Goal: Information Seeking & Learning: Compare options

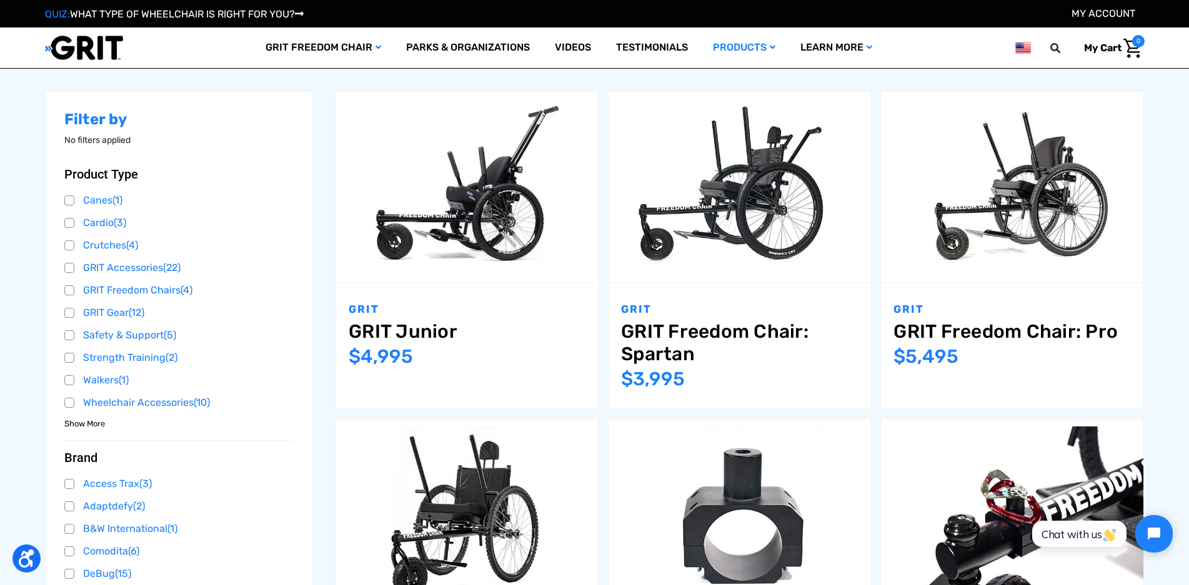
scroll to position [187, 0]
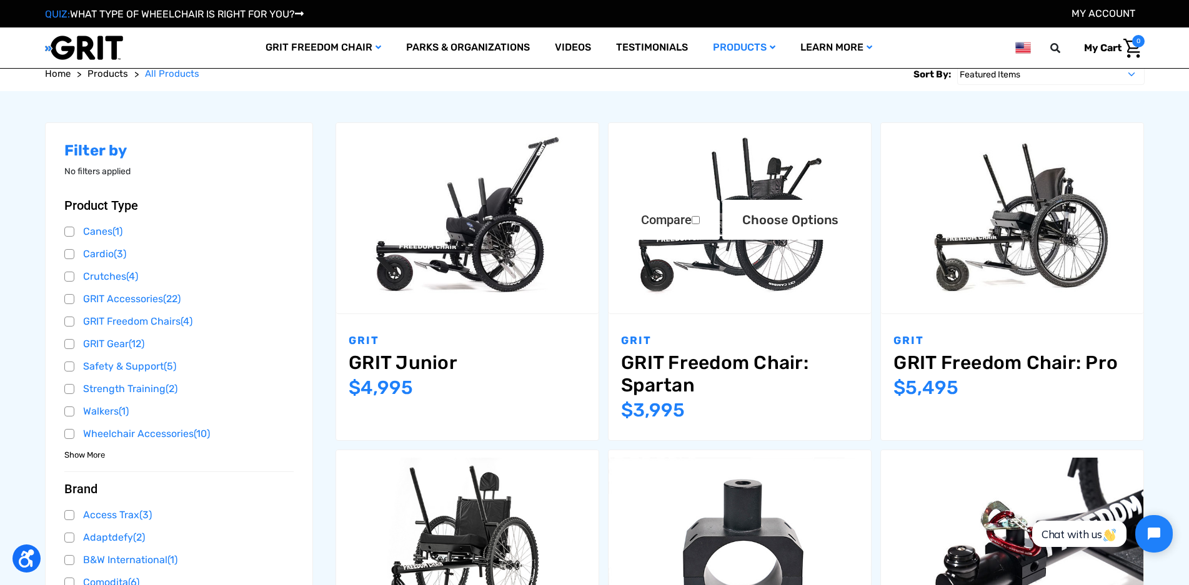
click at [654, 357] on link "GRIT Freedom Chair: Spartan" at bounding box center [739, 374] width 237 height 45
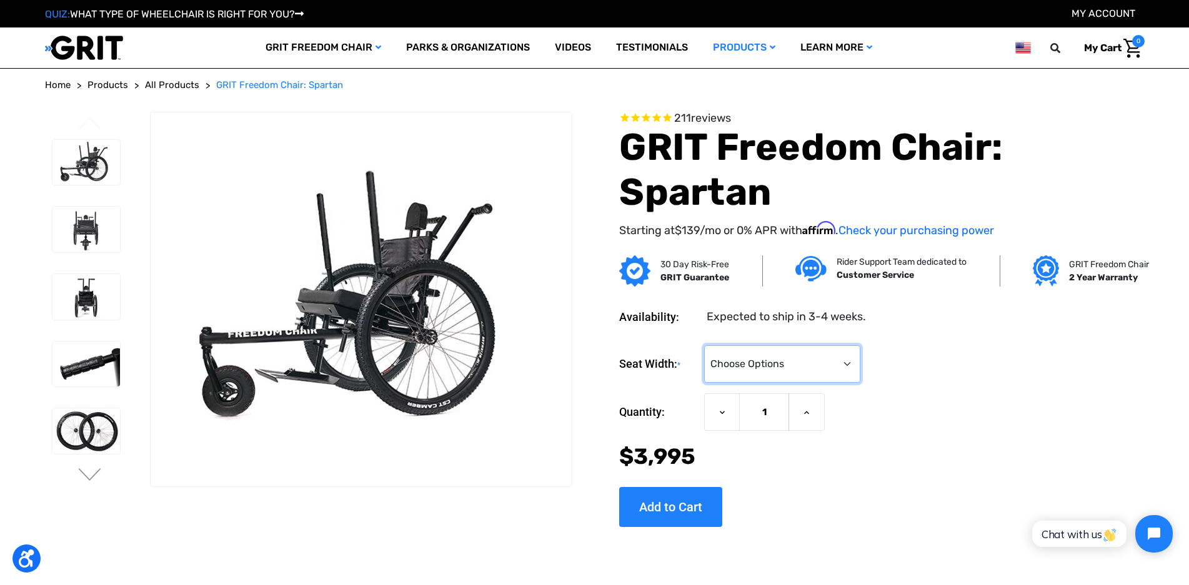
click at [810, 367] on select "Choose Options 16" 18" 20"" at bounding box center [782, 363] width 156 height 37
select select "325"
click at [704, 345] on select "Choose Options 16" 18" 20"" at bounding box center [782, 363] width 156 height 37
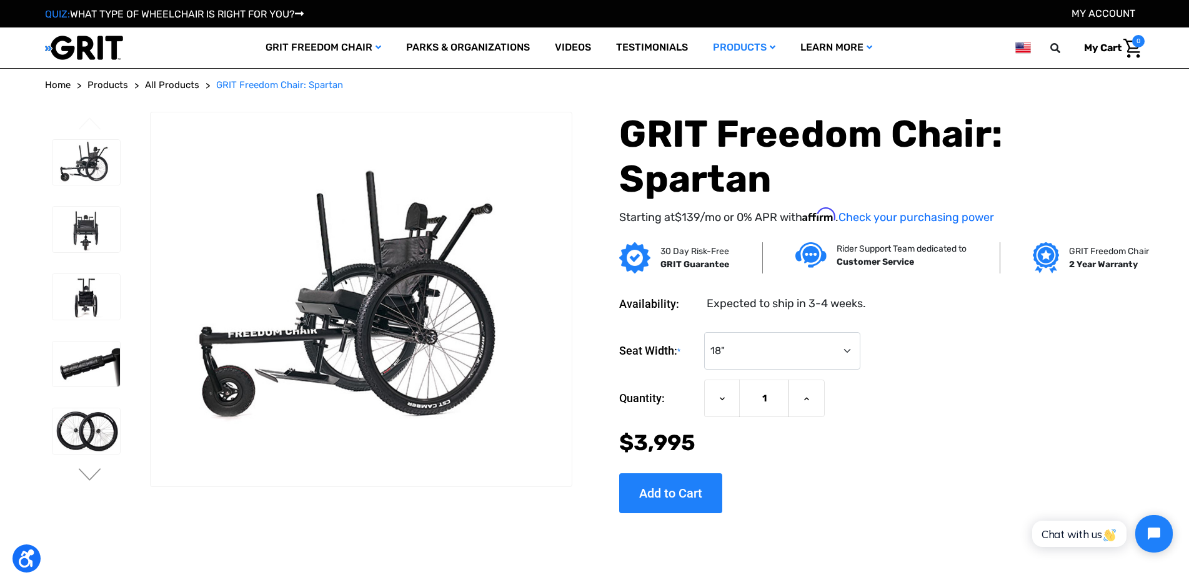
click at [166, 83] on span "All Products" at bounding box center [172, 84] width 54 height 11
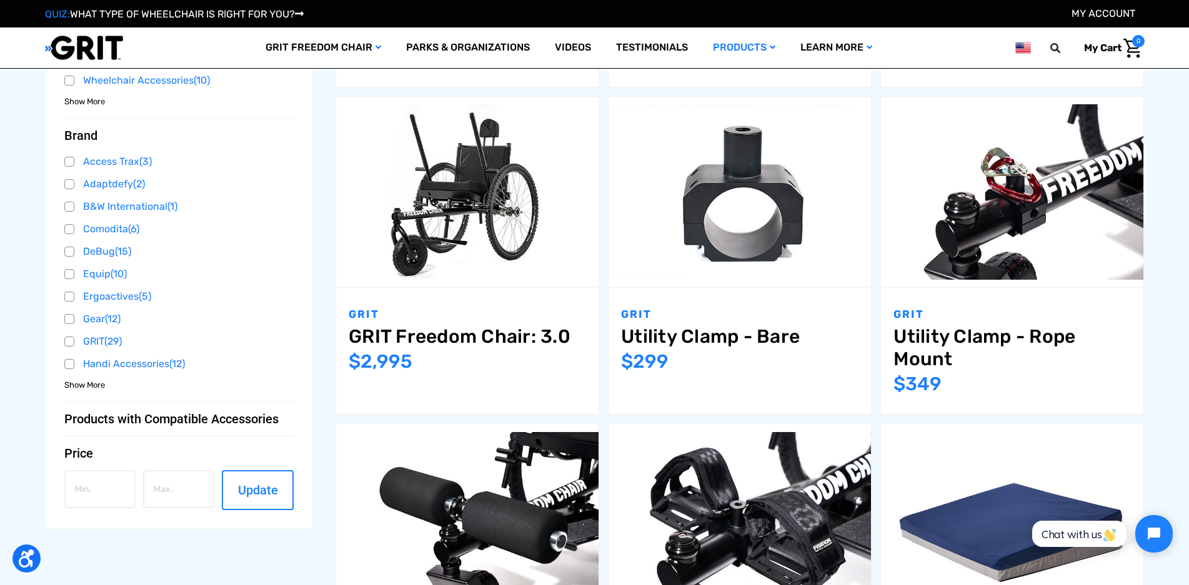
scroll to position [312, 0]
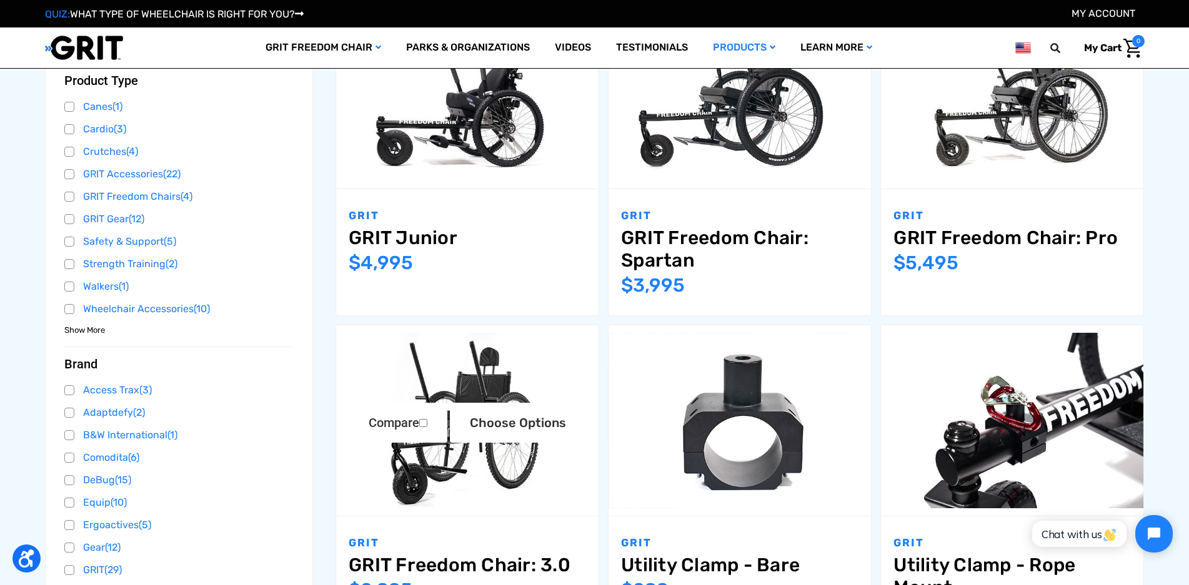
click at [472, 469] on img "GRIT Freedom Chair: 3.0,$2,995.00\a" at bounding box center [467, 420] width 262 height 175
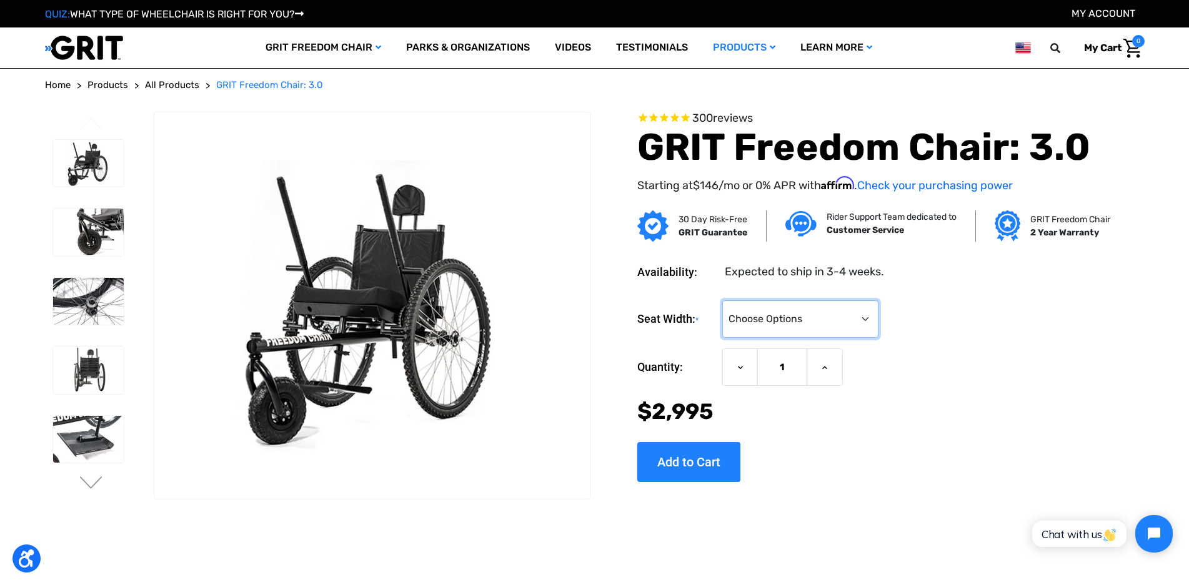
click at [843, 311] on select "Choose Options 16" 18" 20"" at bounding box center [800, 319] width 156 height 37
select select "325"
click at [722, 301] on select "Choose Options 16" 18" 20"" at bounding box center [800, 319] width 156 height 37
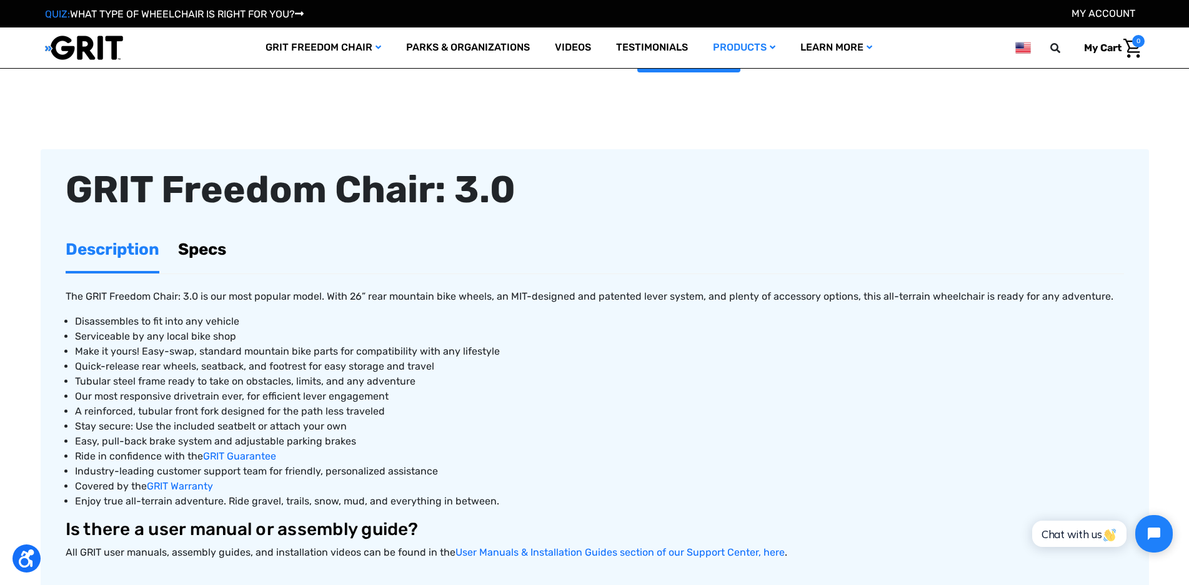
scroll to position [375, 0]
click at [222, 244] on link "Specs" at bounding box center [202, 248] width 48 height 43
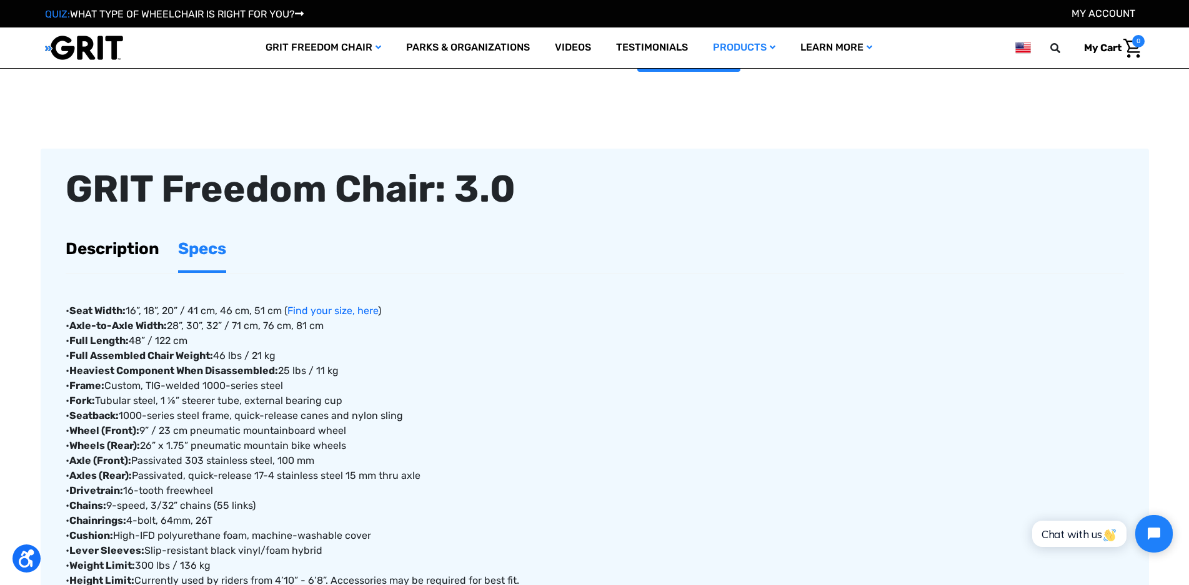
click at [109, 239] on link "Description" at bounding box center [113, 248] width 94 height 43
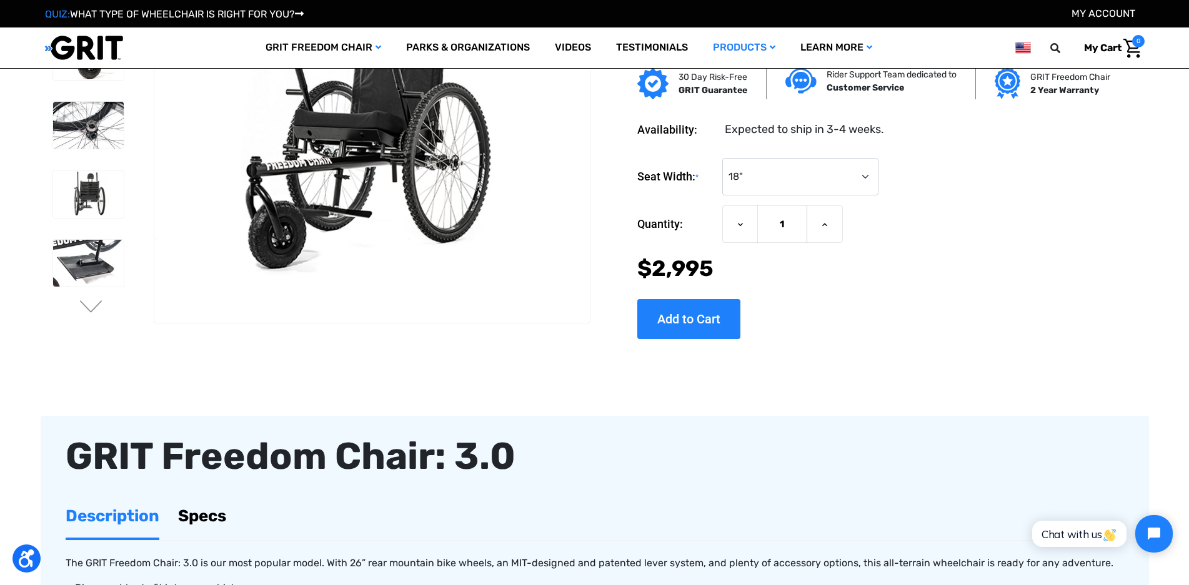
scroll to position [0, 0]
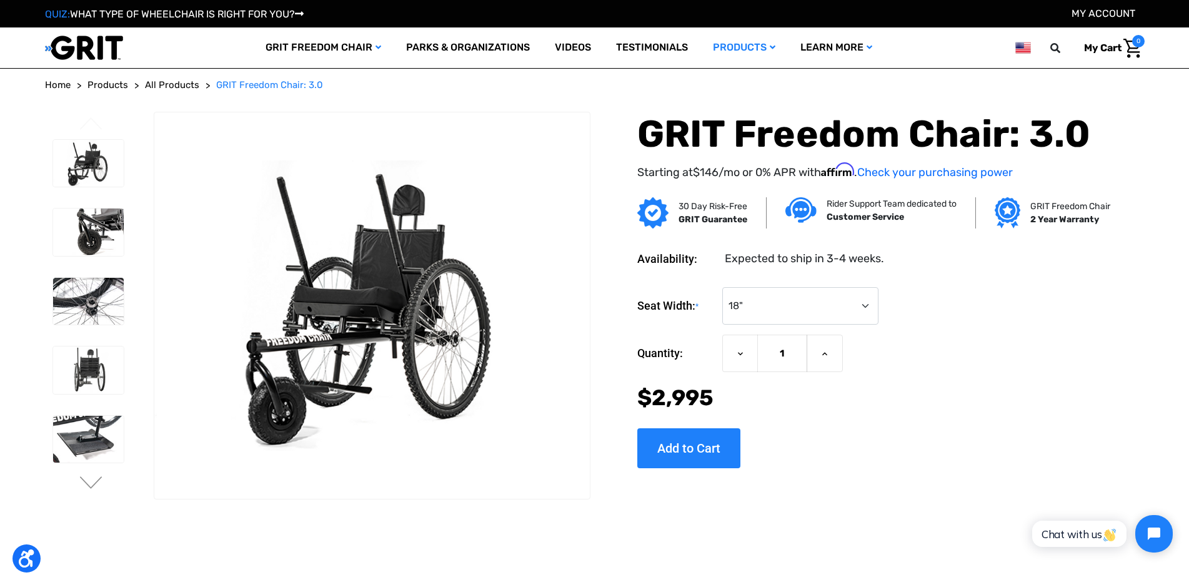
click at [159, 85] on span "All Products" at bounding box center [172, 84] width 54 height 11
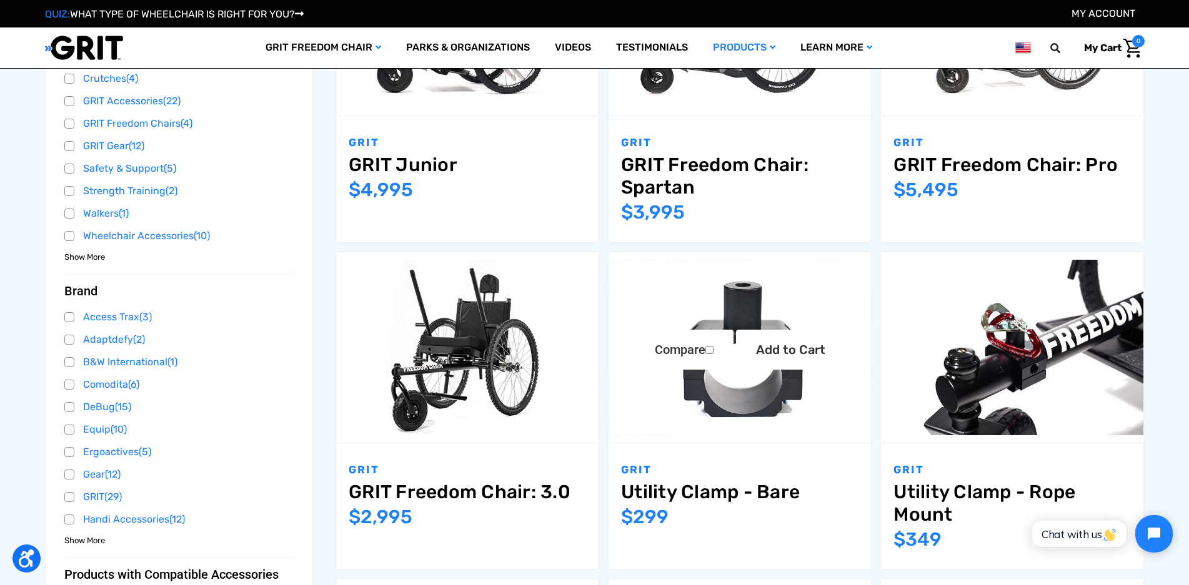
scroll to position [437, 0]
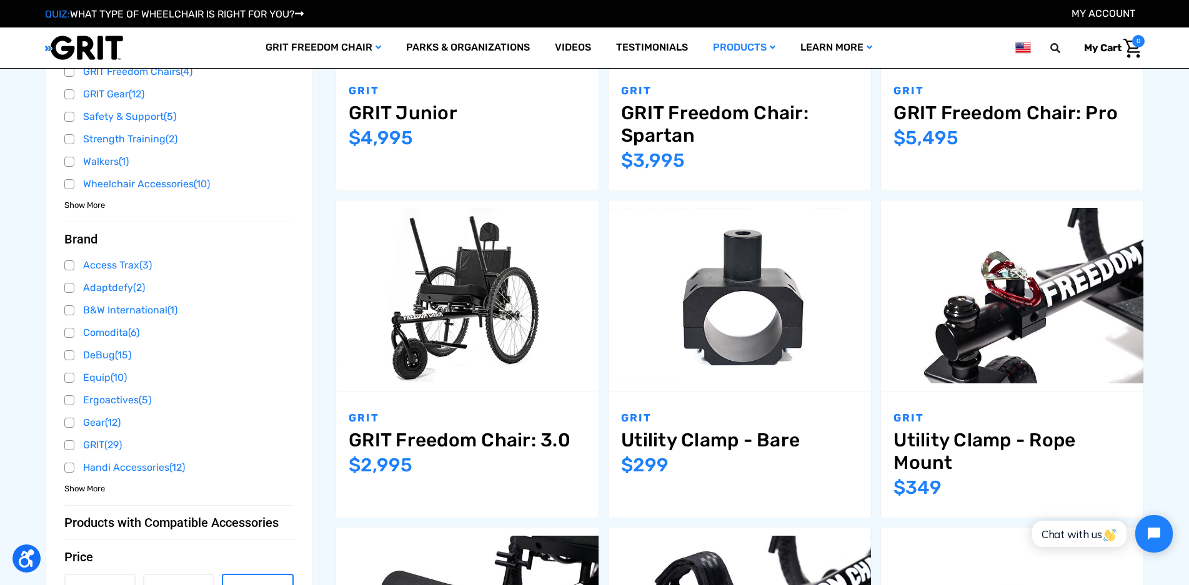
click at [703, 115] on link "GRIT Freedom Chair: Spartan" at bounding box center [739, 124] width 237 height 45
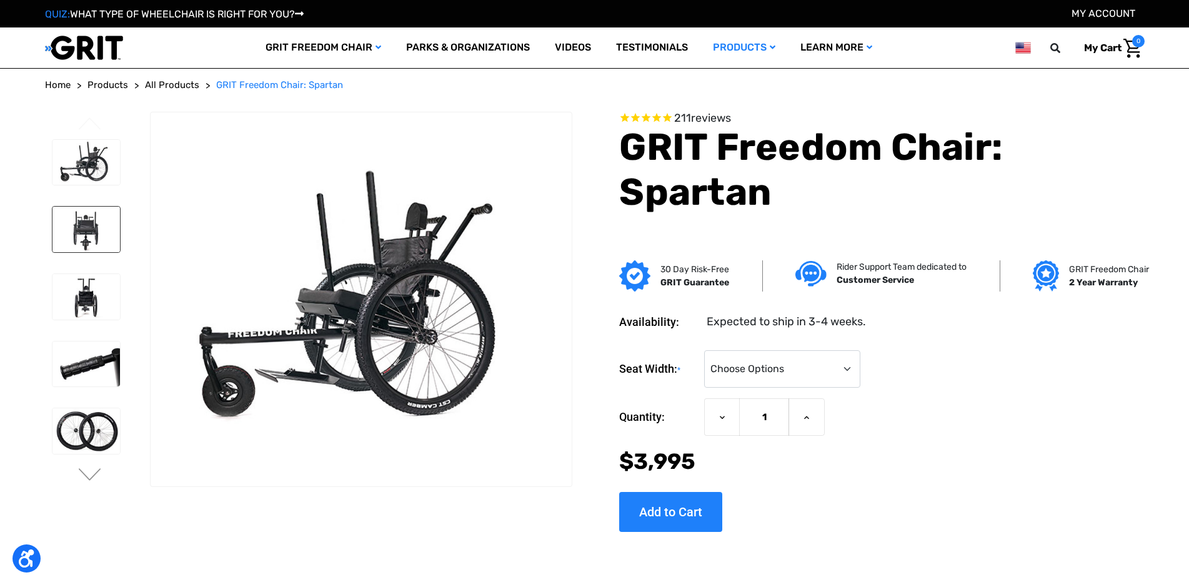
click at [87, 224] on img at bounding box center [86, 230] width 68 height 46
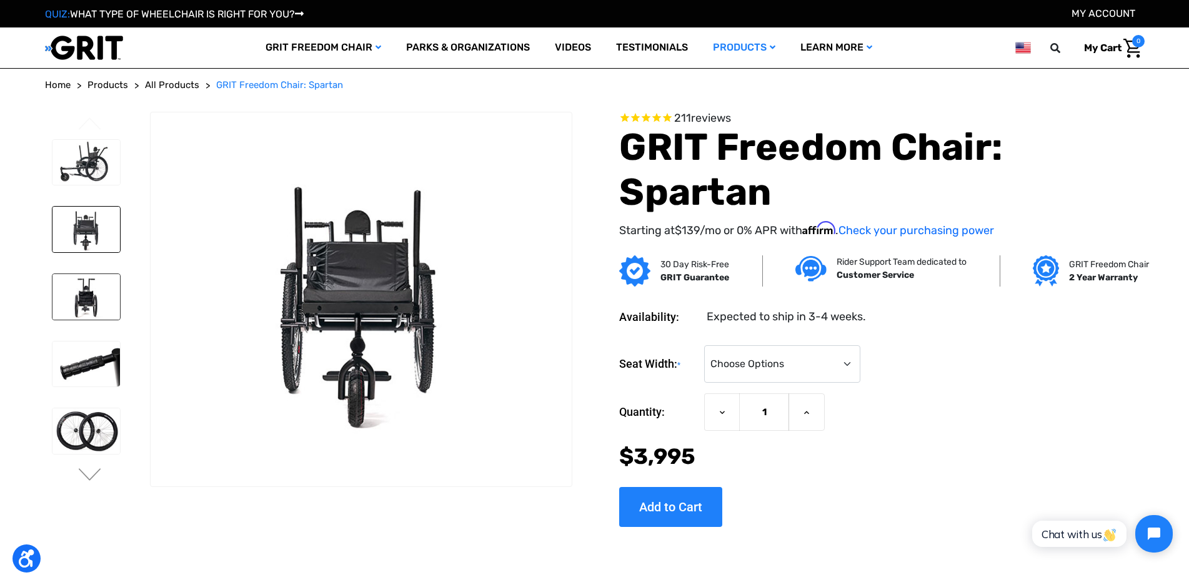
click at [94, 282] on img at bounding box center [86, 297] width 68 height 46
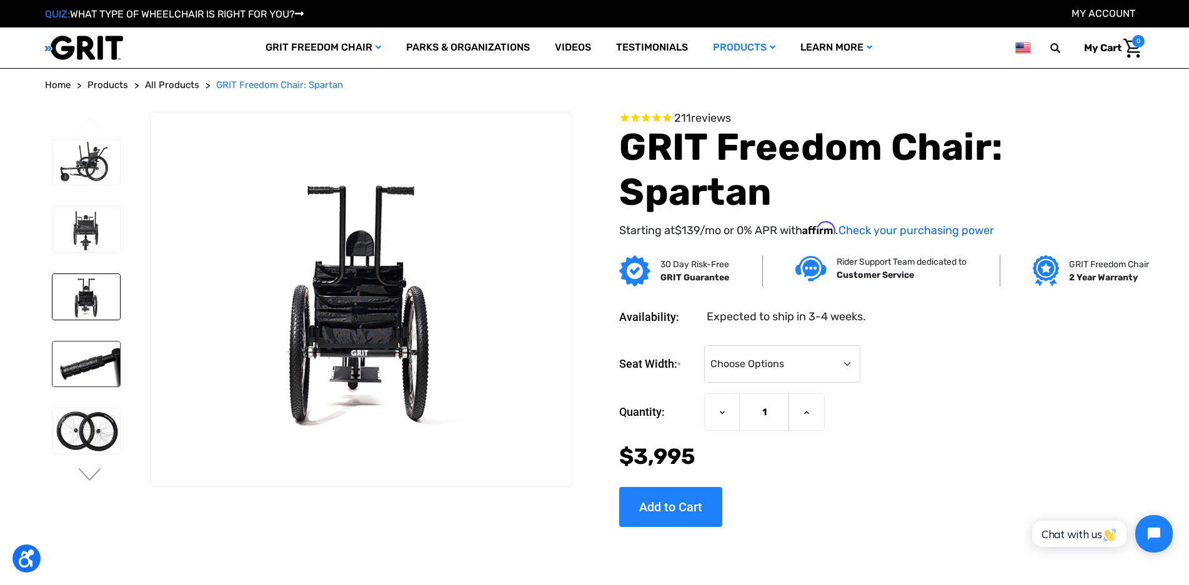
click at [109, 372] on img at bounding box center [86, 365] width 68 height 46
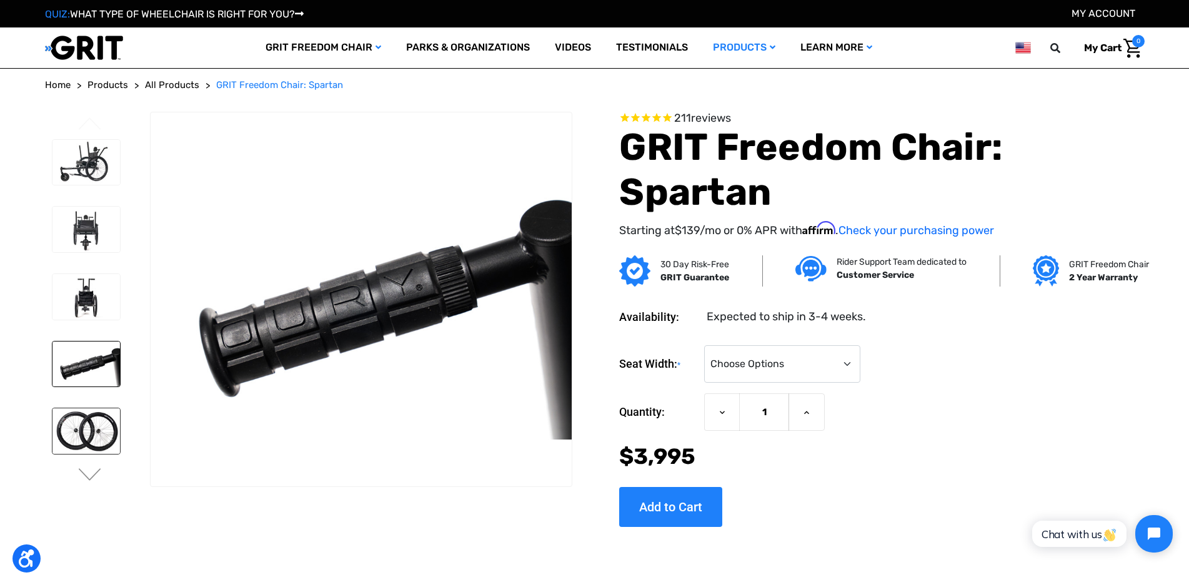
click at [100, 449] on img at bounding box center [86, 432] width 68 height 46
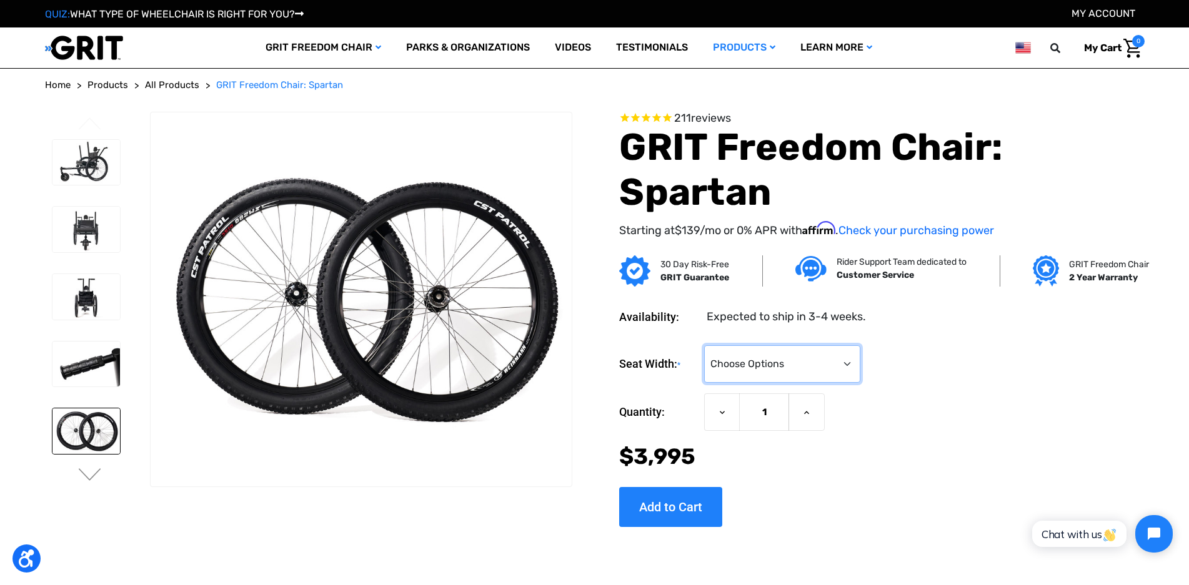
click at [753, 374] on select "Choose Options 16" 18" 20"" at bounding box center [782, 363] width 156 height 37
select select "325"
click at [704, 345] on select "Choose Options 16" 18" 20"" at bounding box center [782, 363] width 156 height 37
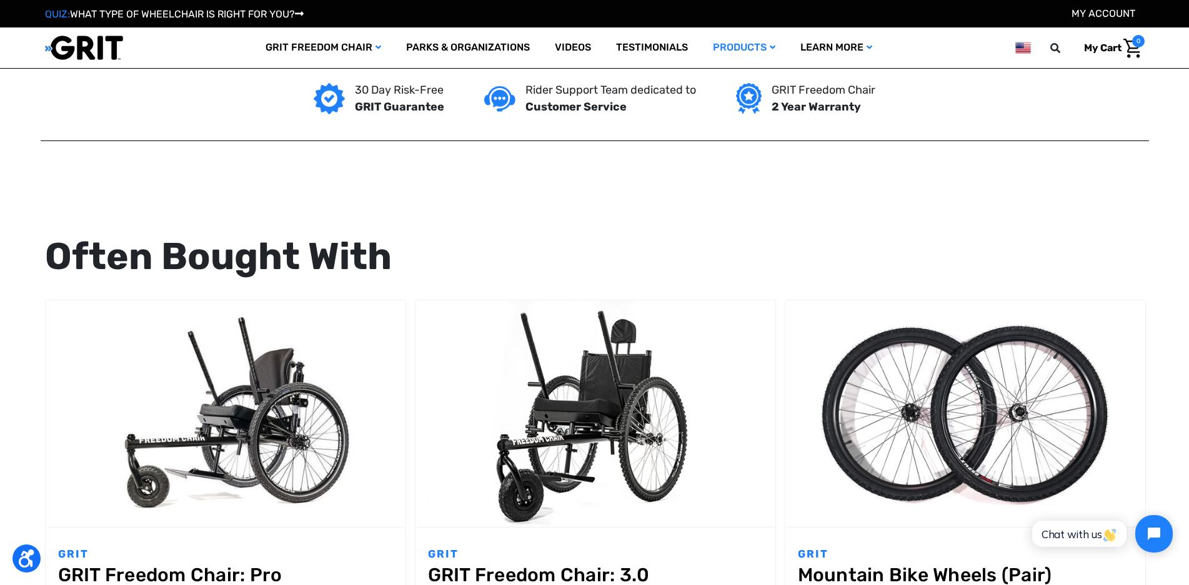
scroll to position [1250, 0]
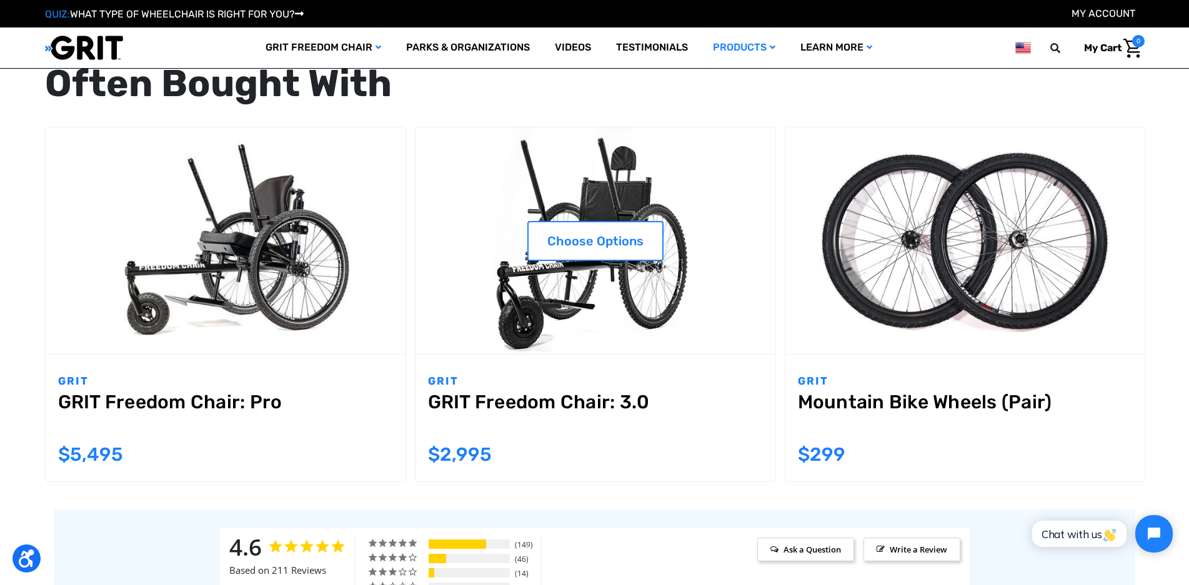
drag, startPoint x: 567, startPoint y: 410, endPoint x: 616, endPoint y: 404, distance: 49.1
click at [622, 412] on link "GRIT Freedom Chair: 3.0" at bounding box center [595, 413] width 335 height 45
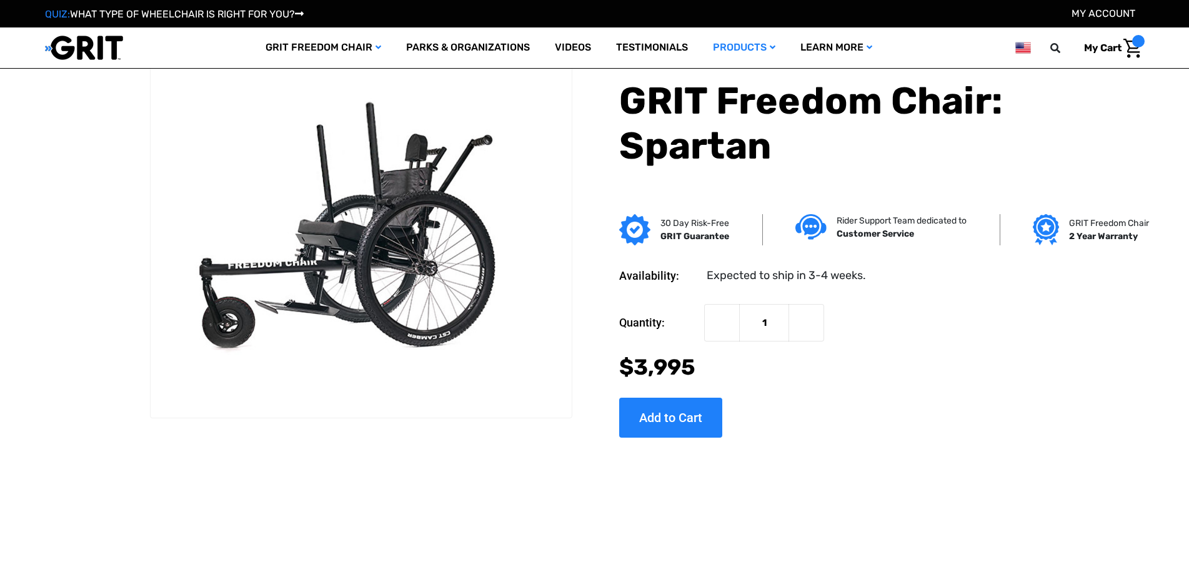
scroll to position [1286, 0]
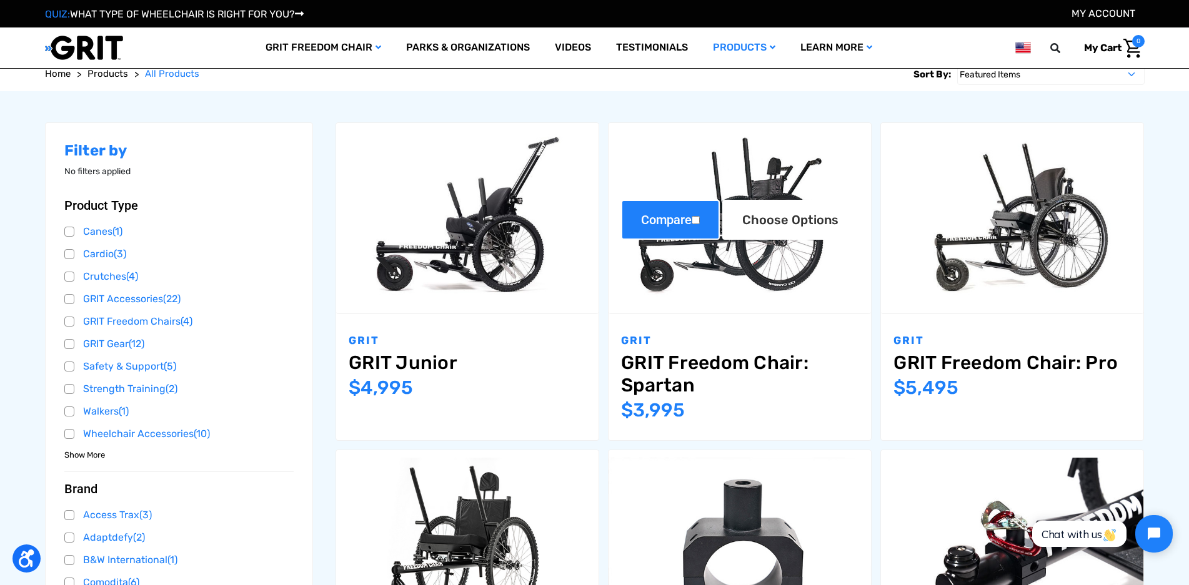
click at [700, 218] on input "Compare" at bounding box center [696, 220] width 8 height 8
checkbox input "true"
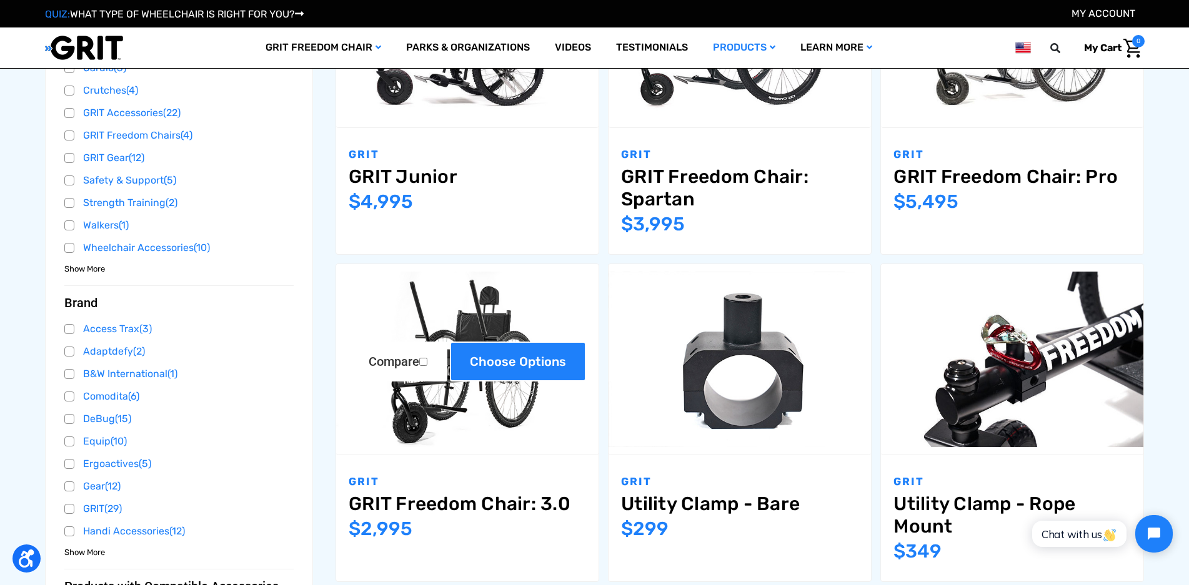
scroll to position [375, 0]
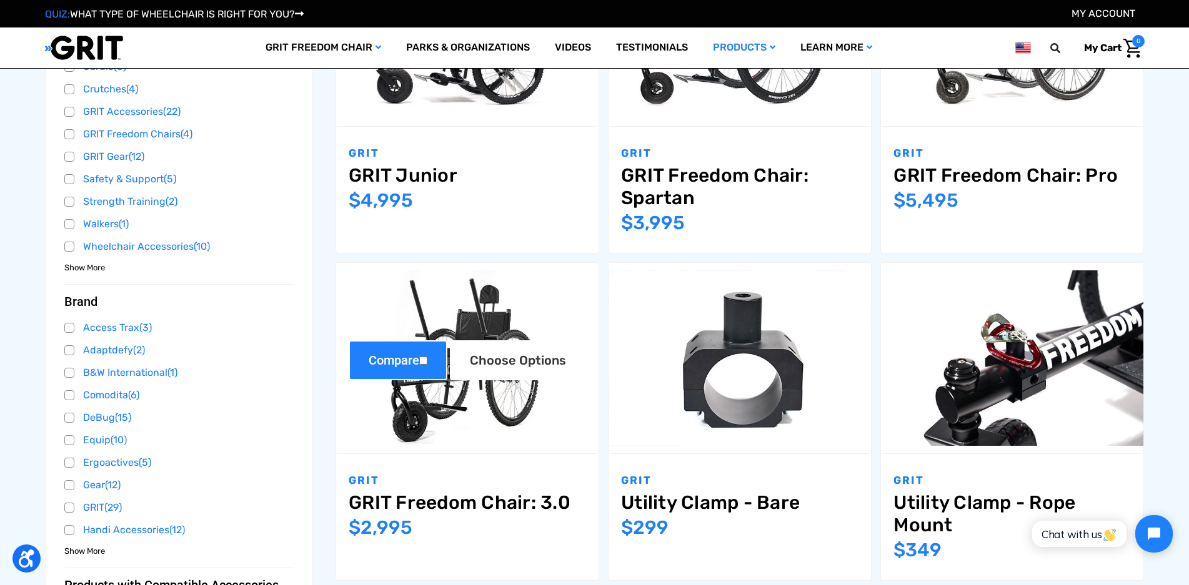
click at [427, 362] on input "Compare" at bounding box center [423, 361] width 8 height 8
click at [387, 364] on label "Compare" at bounding box center [398, 361] width 99 height 40
click at [419, 364] on input "Compare" at bounding box center [423, 361] width 8 height 8
click at [424, 362] on input "Compare" at bounding box center [423, 361] width 8 height 8
checkbox input "true"
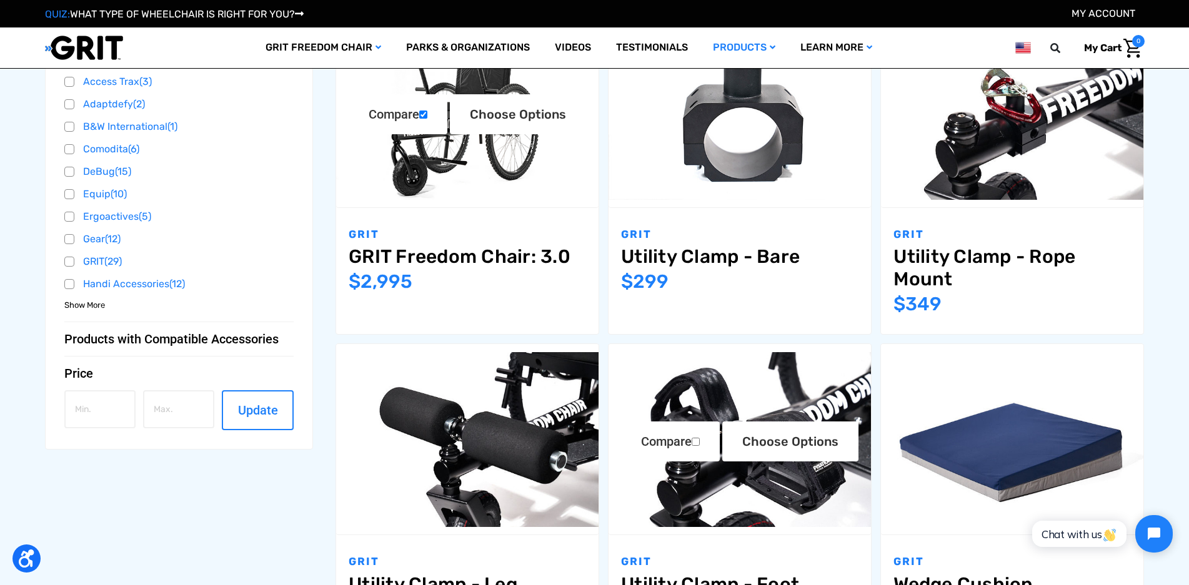
scroll to position [312, 0]
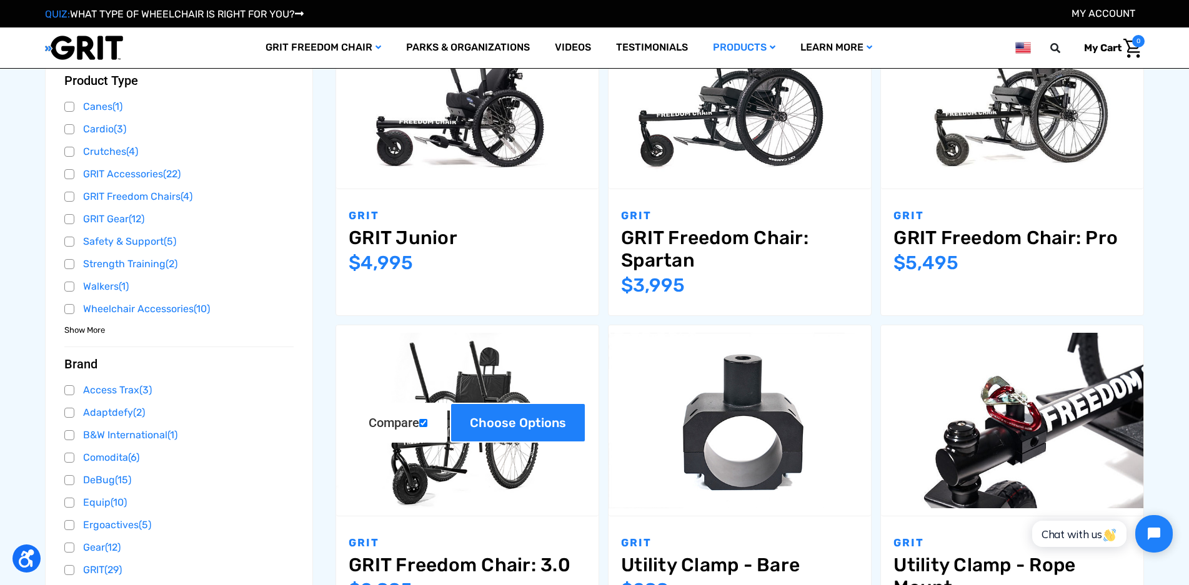
click at [481, 424] on link "Choose Options" at bounding box center [518, 423] width 136 height 40
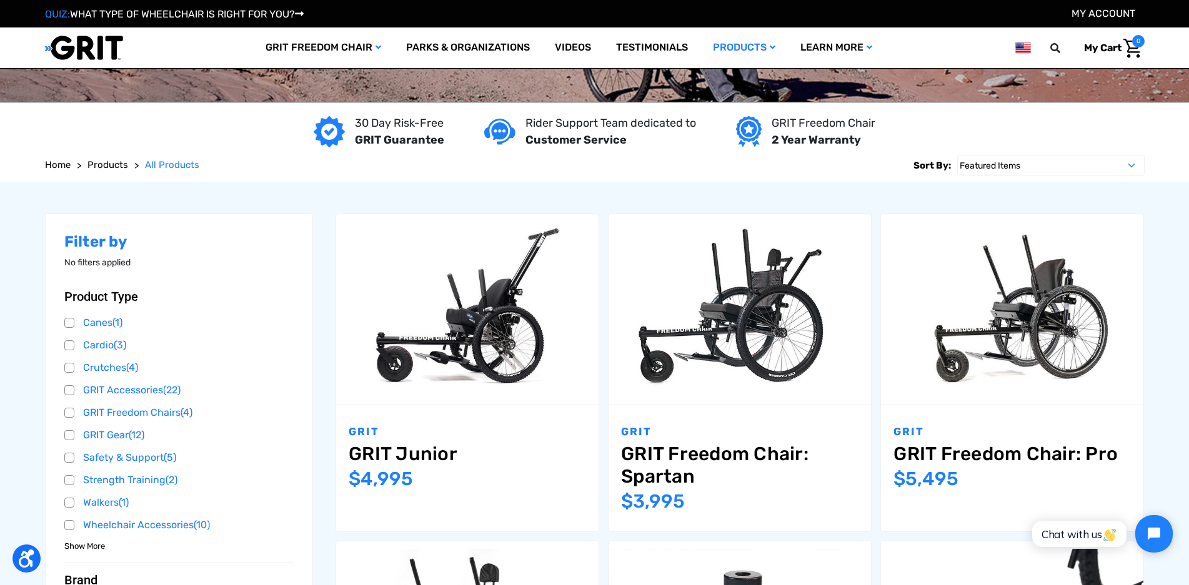
scroll to position [187, 0]
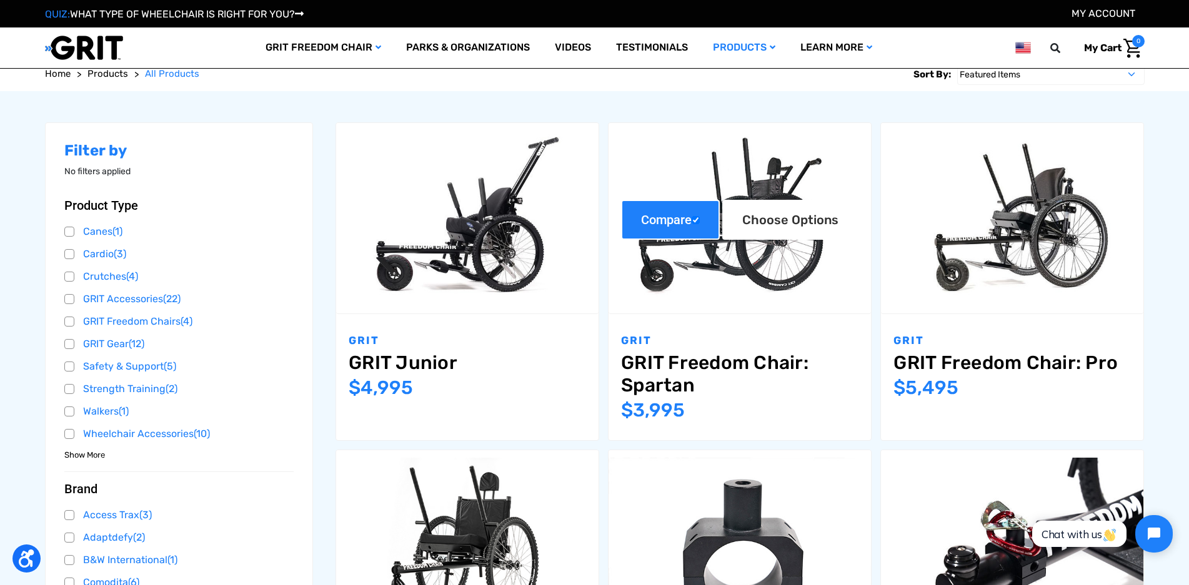
click at [649, 216] on label "Compare" at bounding box center [670, 220] width 99 height 40
click at [692, 216] on input "Compare" at bounding box center [696, 220] width 8 height 8
click at [661, 217] on label "Compare" at bounding box center [670, 220] width 99 height 40
click at [692, 217] on input "Compare" at bounding box center [696, 220] width 8 height 8
checkbox input "true"
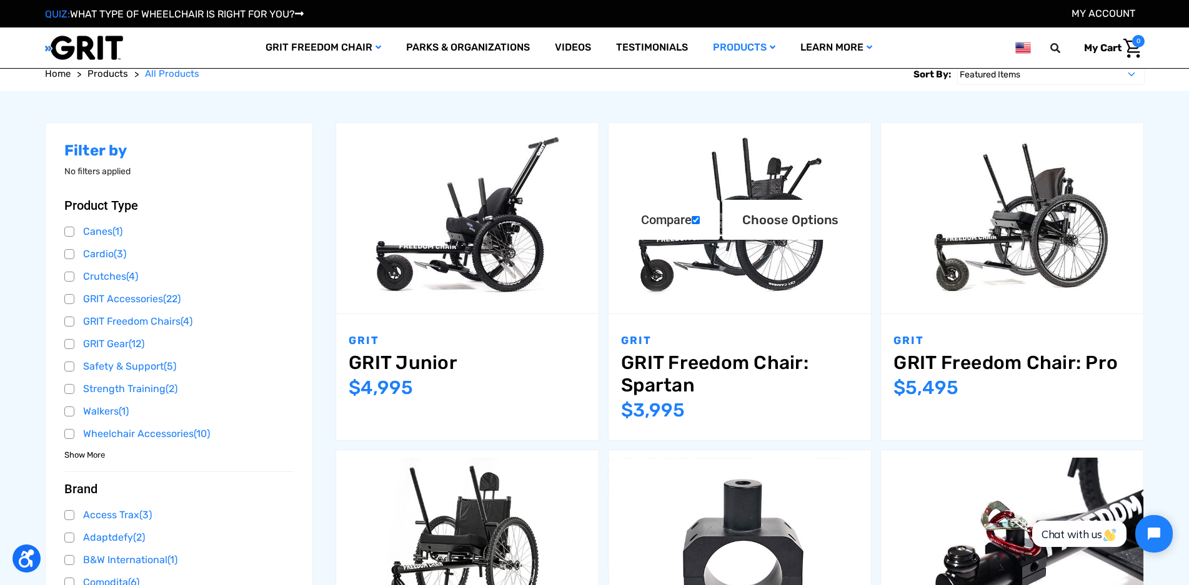
click at [697, 354] on link "GRIT Freedom Chair: Spartan" at bounding box center [739, 374] width 237 height 45
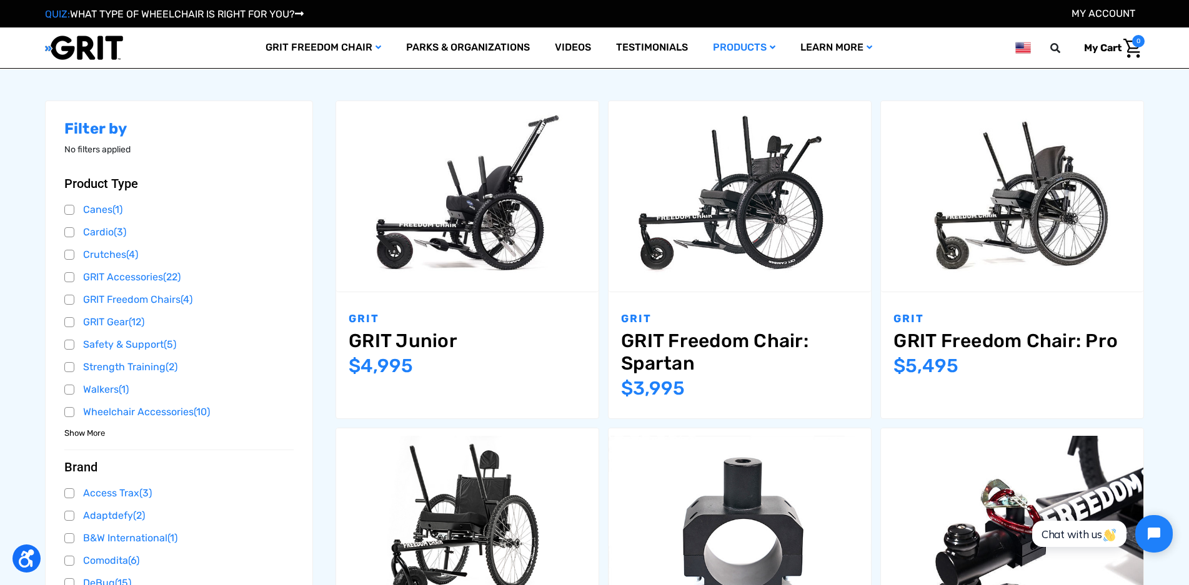
scroll to position [187, 0]
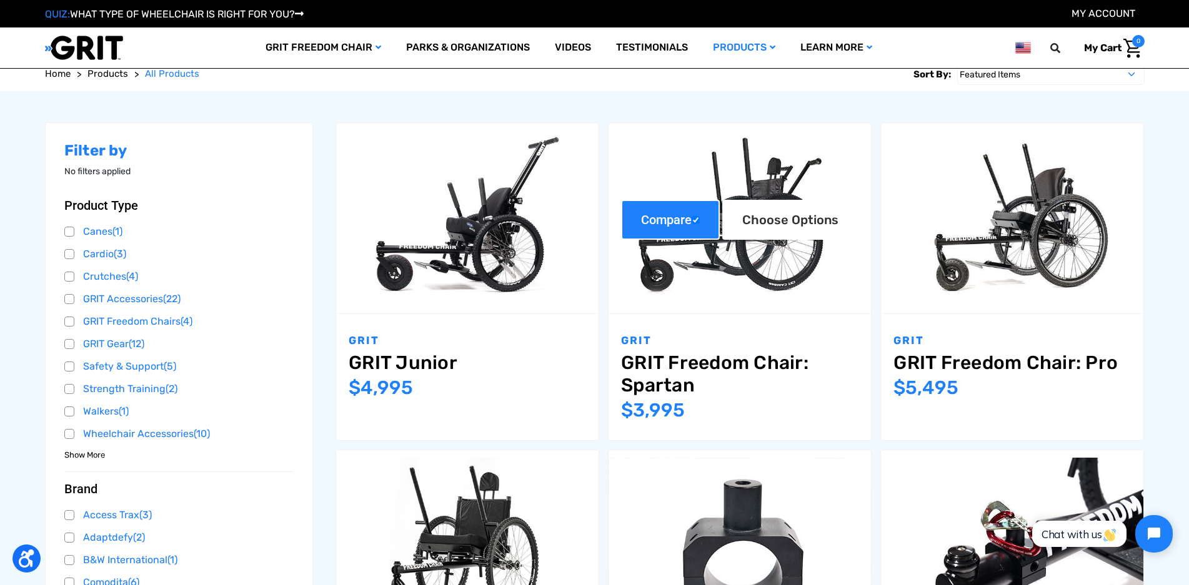
click at [661, 227] on label "Compare" at bounding box center [670, 220] width 99 height 40
click at [692, 224] on input "Compare" at bounding box center [696, 220] width 8 height 8
click at [661, 227] on label "Compare" at bounding box center [670, 220] width 99 height 40
click at [692, 224] on input "Compare" at bounding box center [696, 220] width 8 height 8
checkbox input "true"
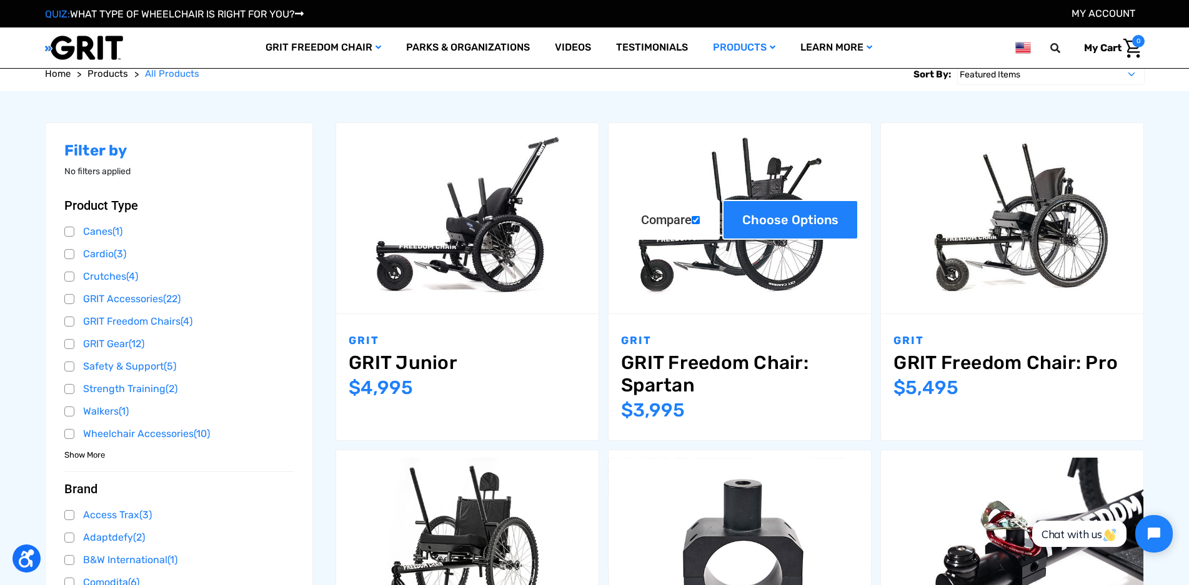
click at [768, 218] on link "Choose Options" at bounding box center [790, 220] width 136 height 40
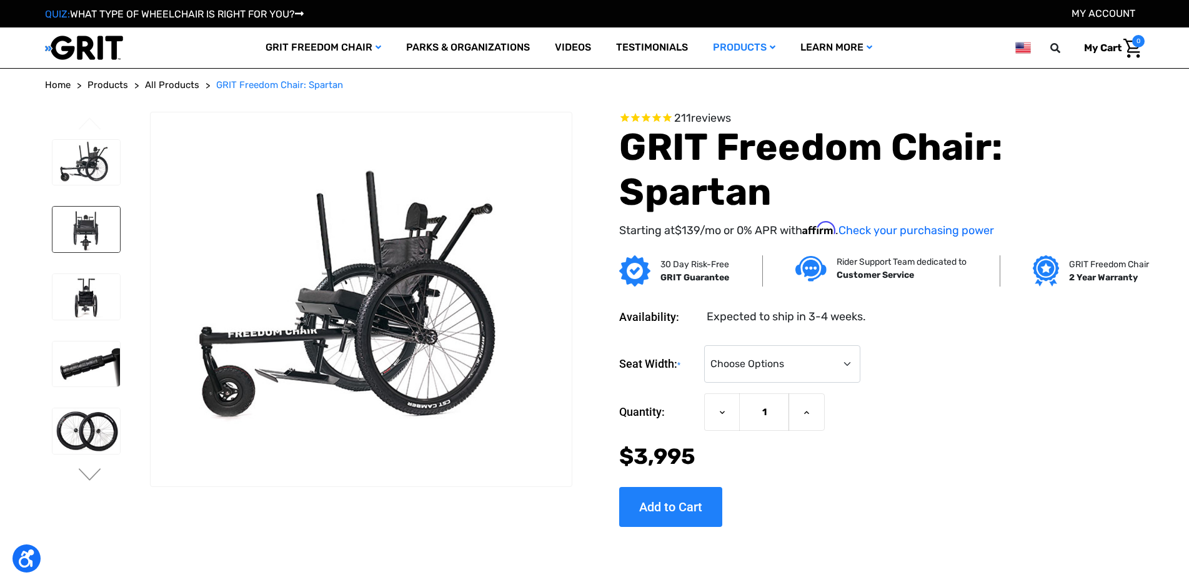
click at [91, 237] on img at bounding box center [86, 230] width 68 height 46
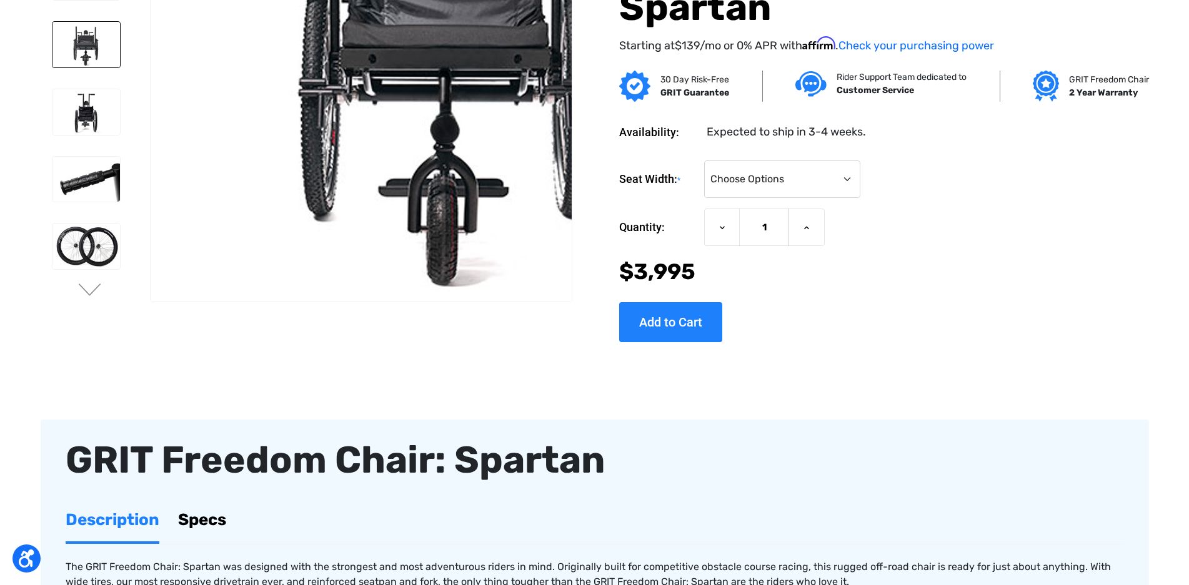
scroll to position [375, 0]
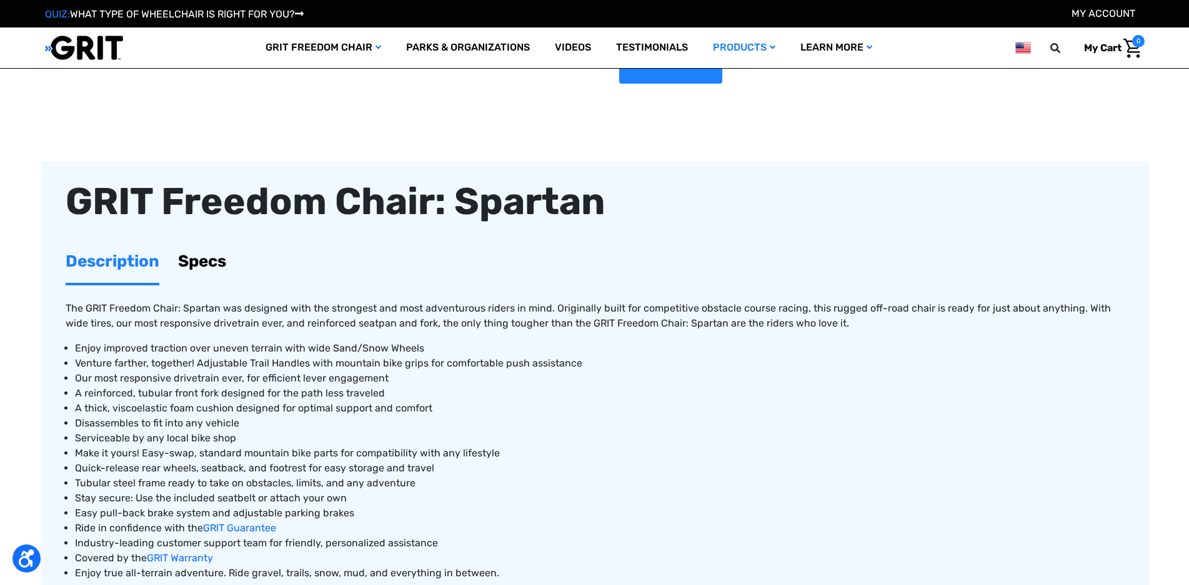
click at [226, 265] on link "Specs" at bounding box center [202, 261] width 48 height 43
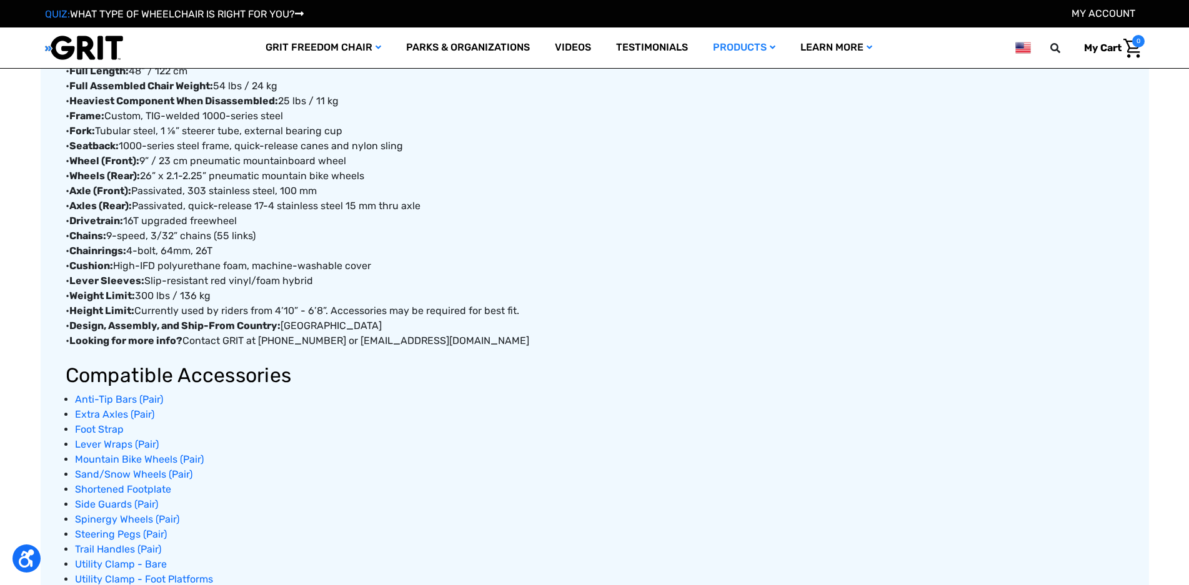
scroll to position [625, 0]
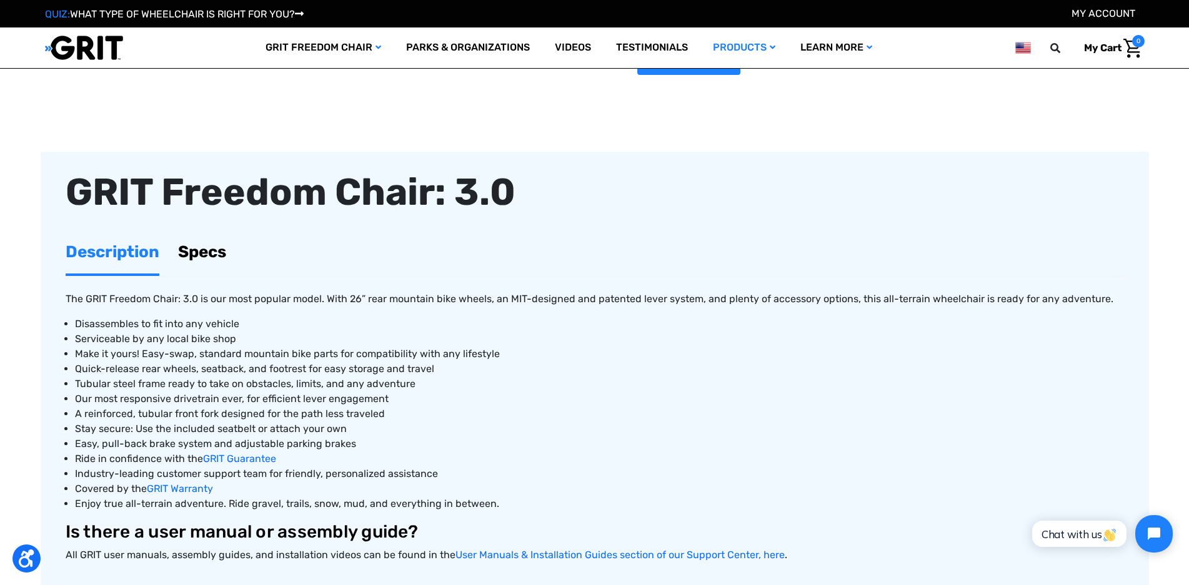
scroll to position [375, 0]
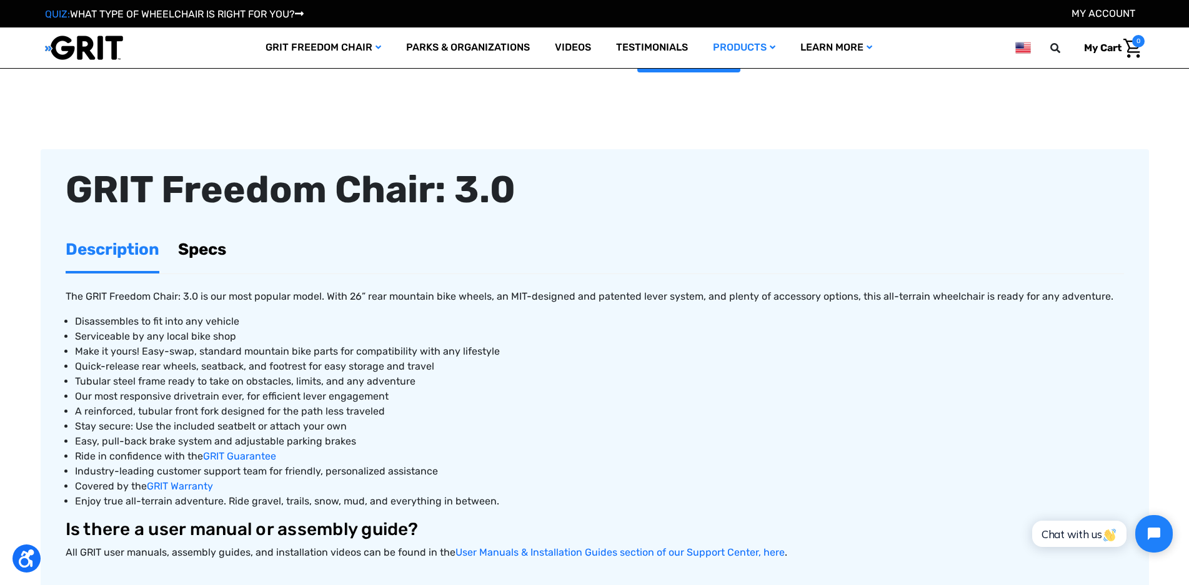
click at [208, 249] on link "Specs" at bounding box center [202, 249] width 48 height 43
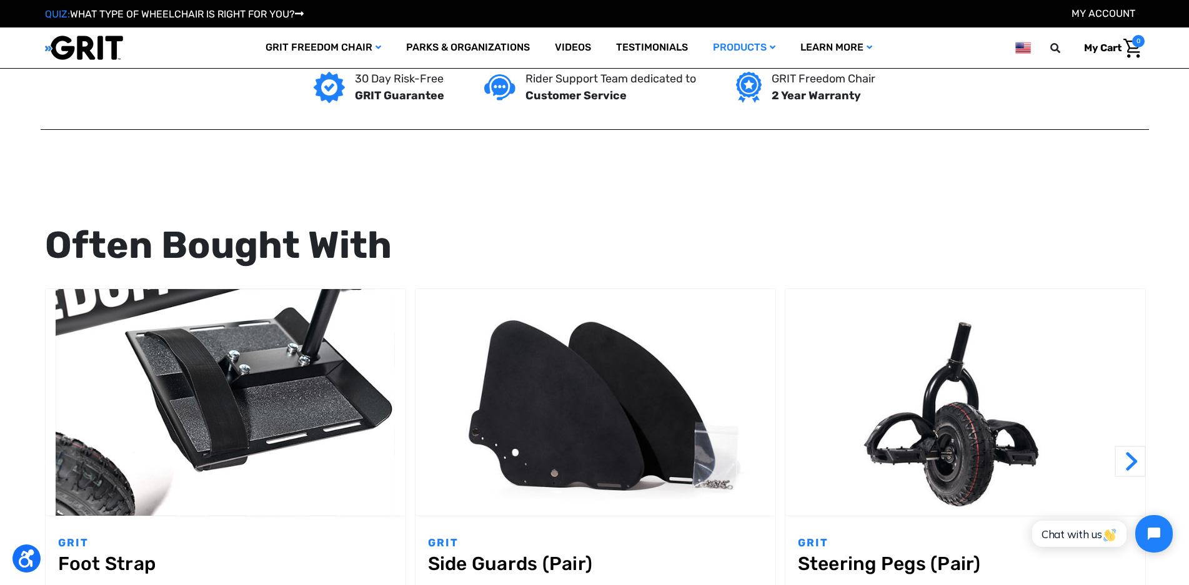
scroll to position [1000, 0]
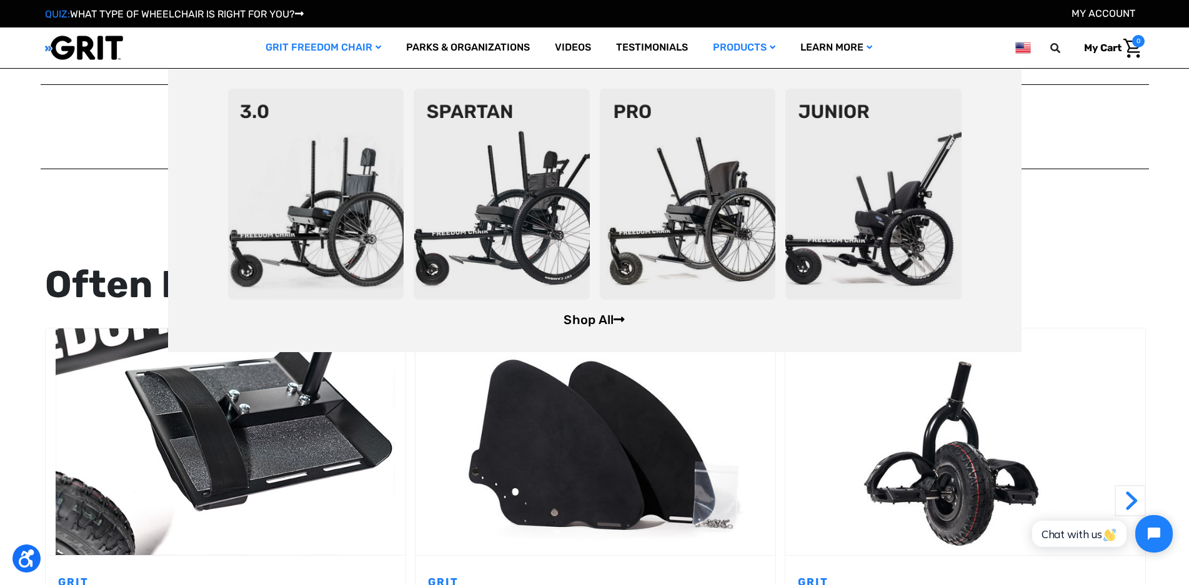
click at [588, 318] on link "Shop All" at bounding box center [594, 319] width 61 height 15
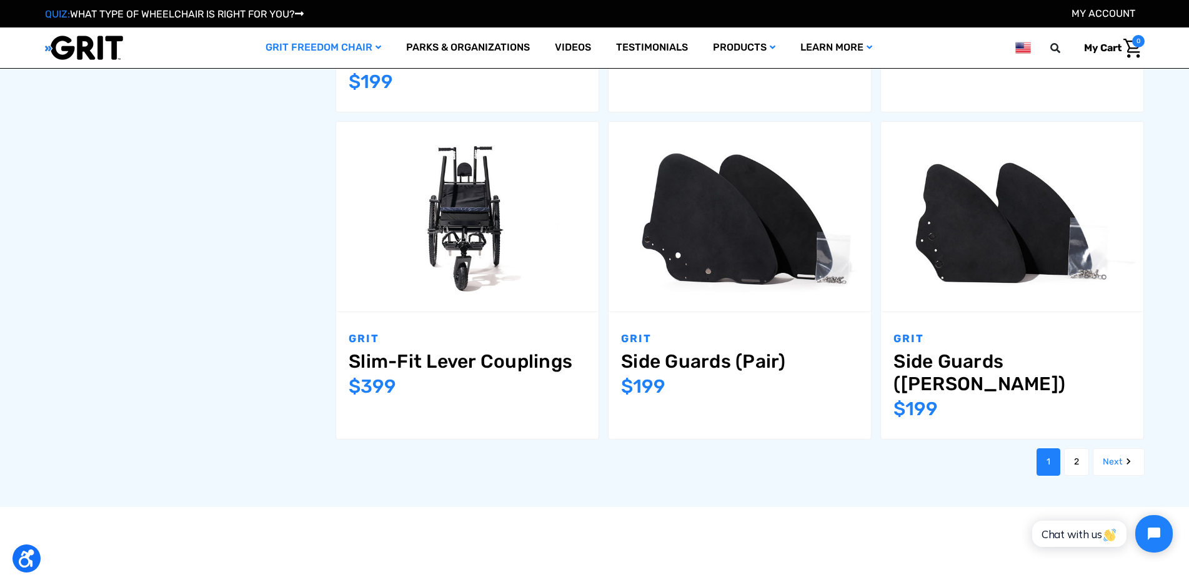
scroll to position [1499, 0]
click at [1085, 448] on link "2" at bounding box center [1076, 461] width 25 height 27
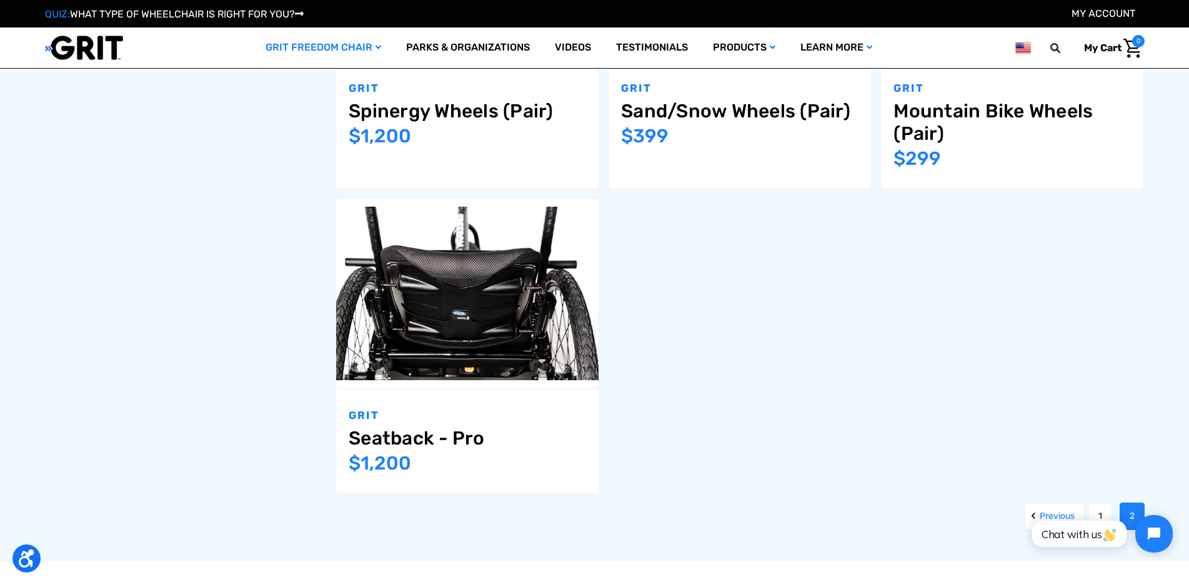
scroll to position [1562, 0]
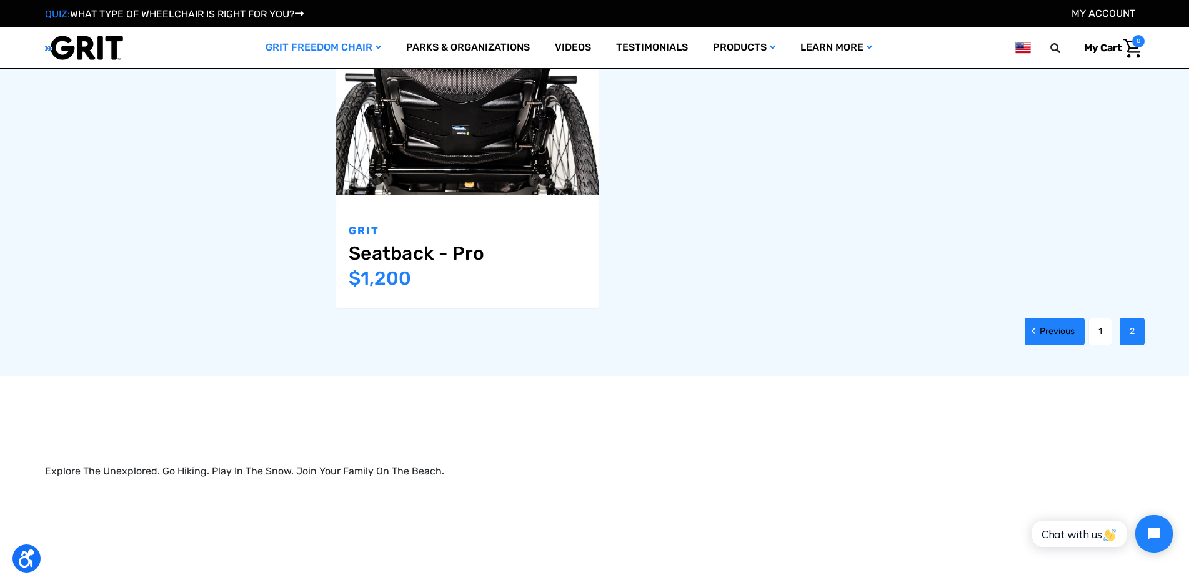
click at [1040, 329] on link "Previous" at bounding box center [1055, 331] width 60 height 27
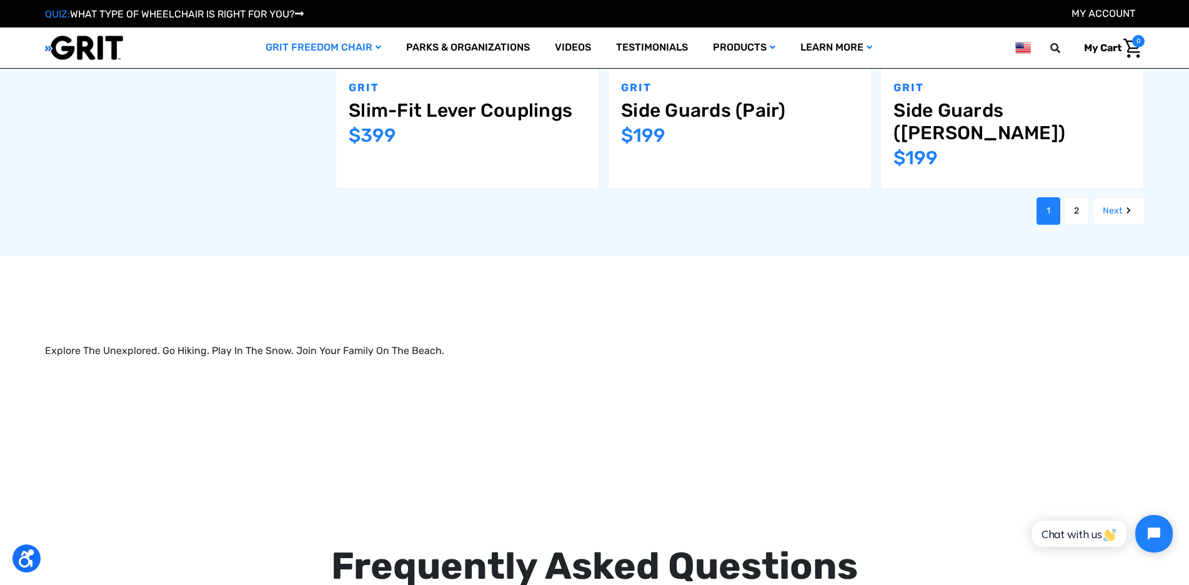
scroll to position [1937, 0]
